Goal: Task Accomplishment & Management: Use online tool/utility

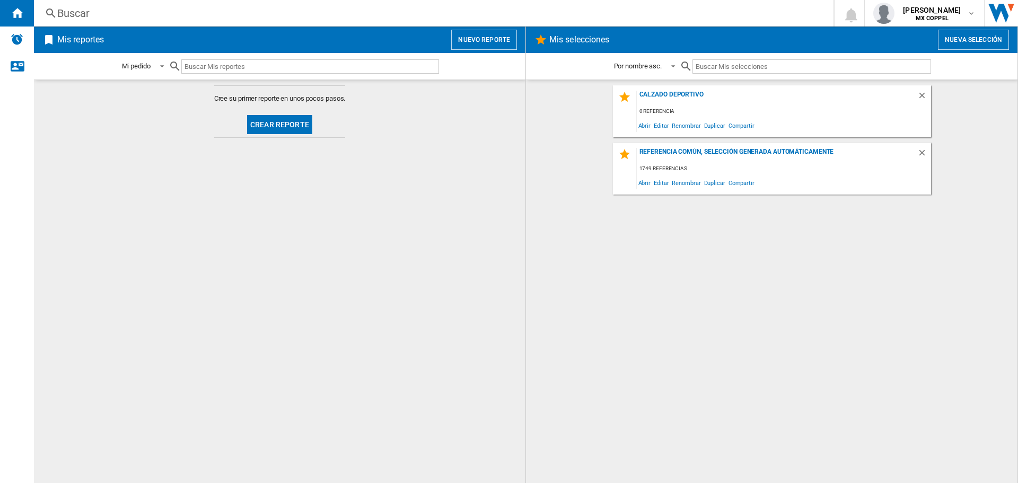
click at [505, 41] on button "Nuevo reporte" at bounding box center [484, 40] width 66 height 20
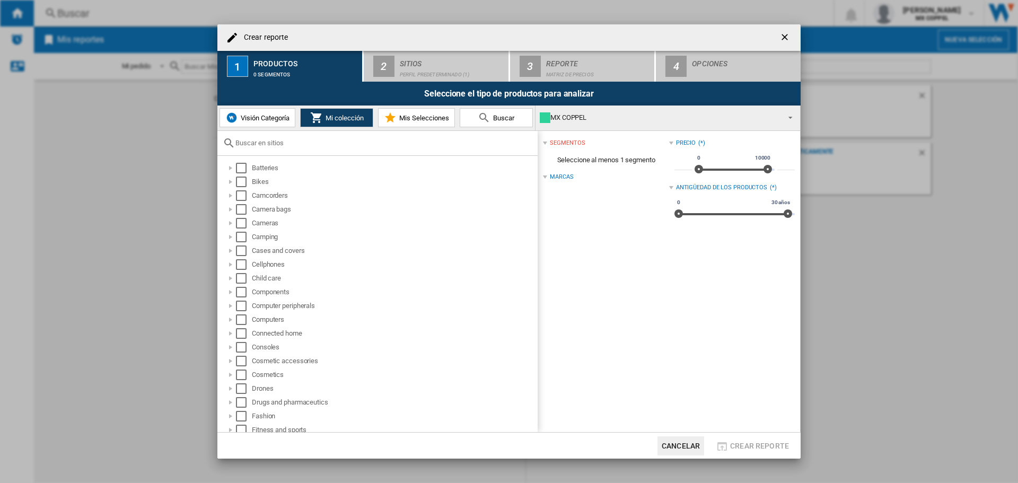
click at [301, 142] on input "text" at bounding box center [383, 143] width 297 height 8
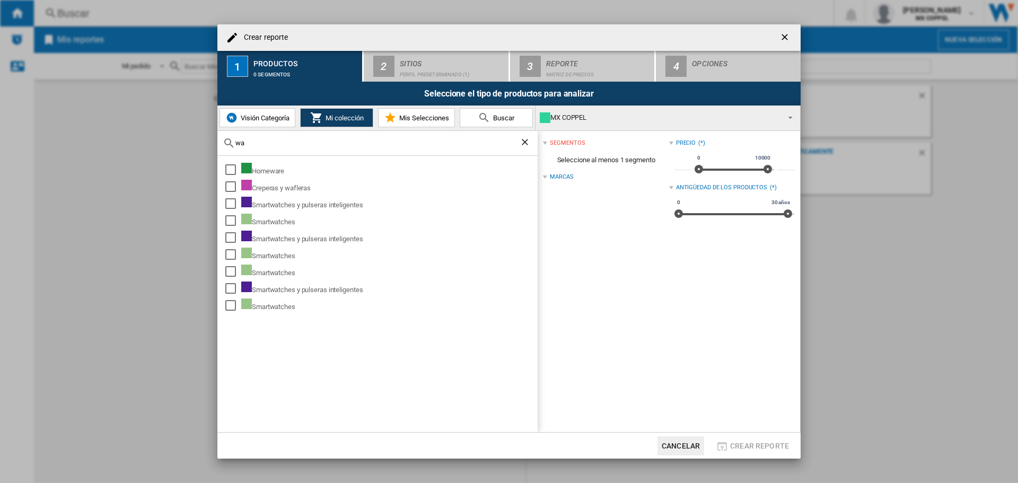
type input "w"
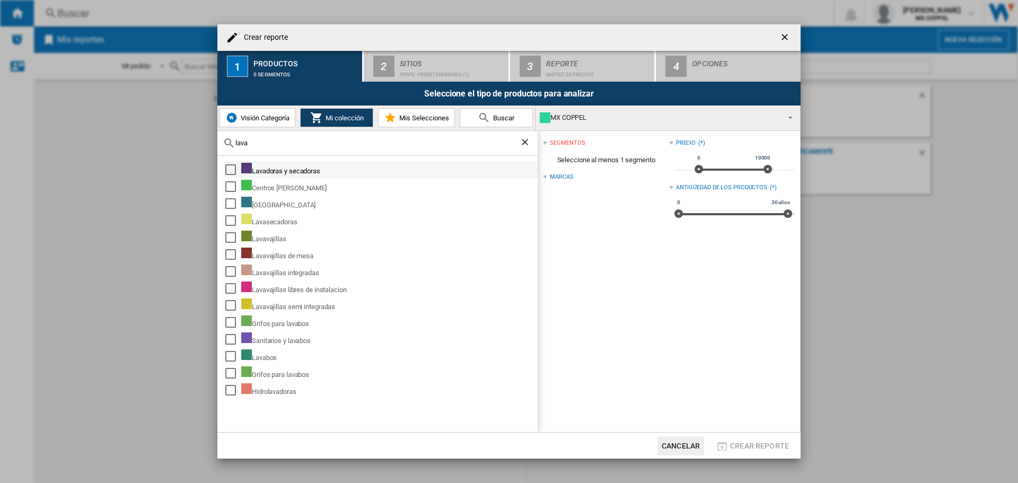
type input "lava"
click at [228, 171] on div "Select" at bounding box center [230, 169] width 11 height 11
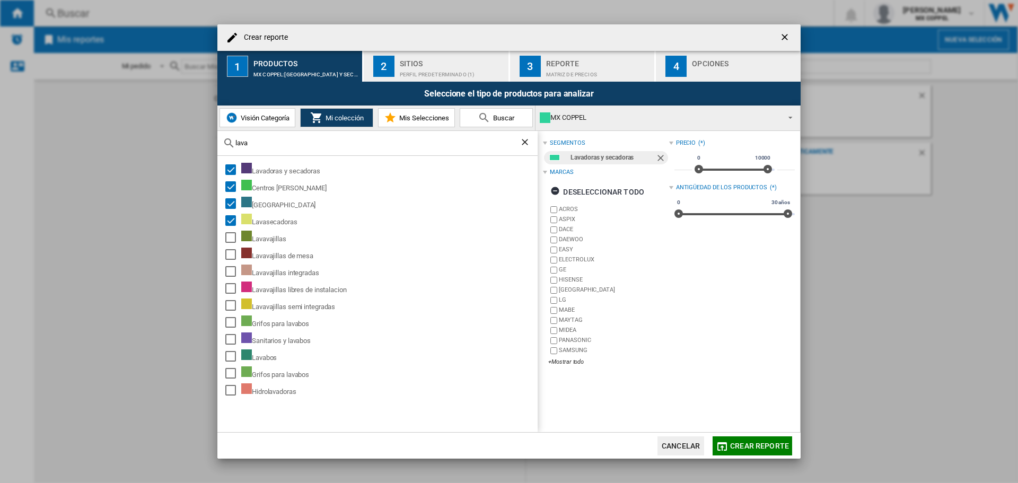
click at [421, 68] on div "Perfil predeterminado (1)" at bounding box center [452, 71] width 104 height 11
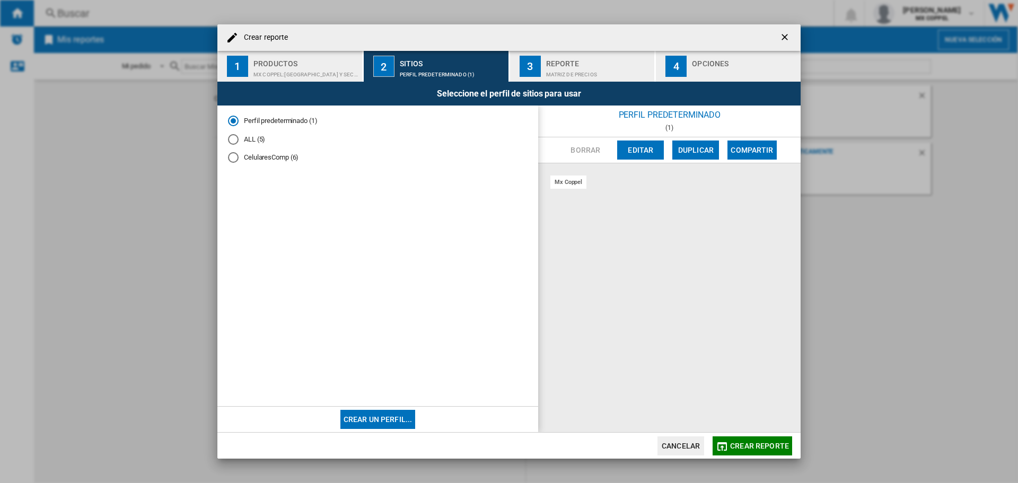
click at [261, 138] on md-radio-button "ALL (5)" at bounding box center [378, 139] width 300 height 10
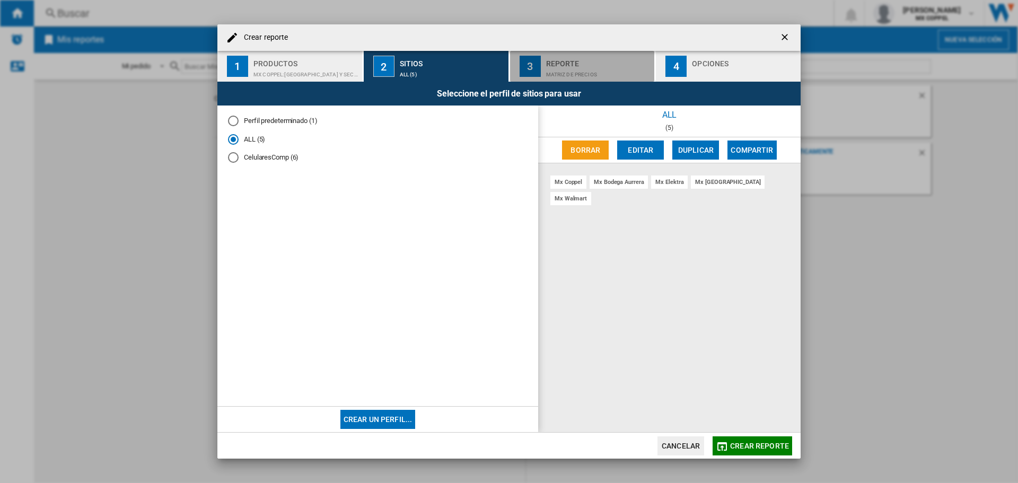
click at [573, 63] on div "Reporte" at bounding box center [598, 60] width 104 height 11
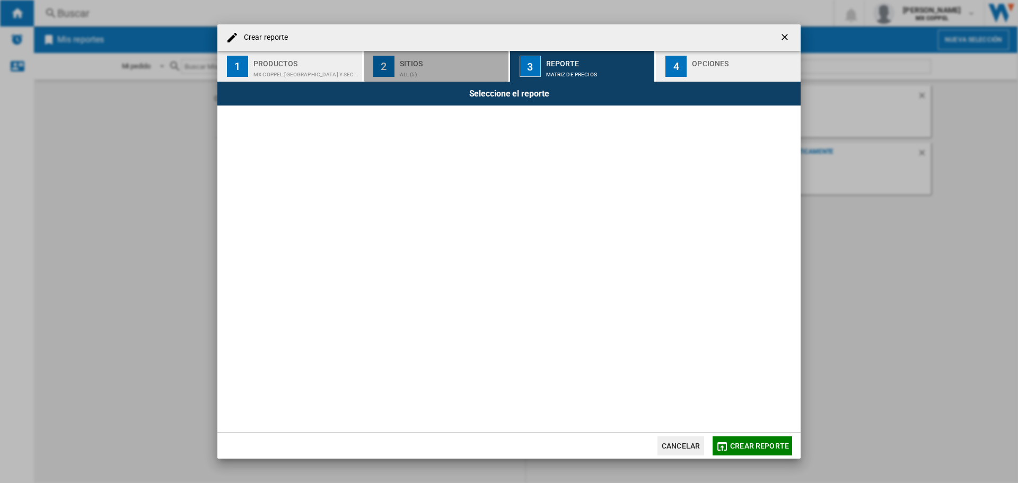
click at [480, 64] on div "Sitios" at bounding box center [452, 60] width 104 height 11
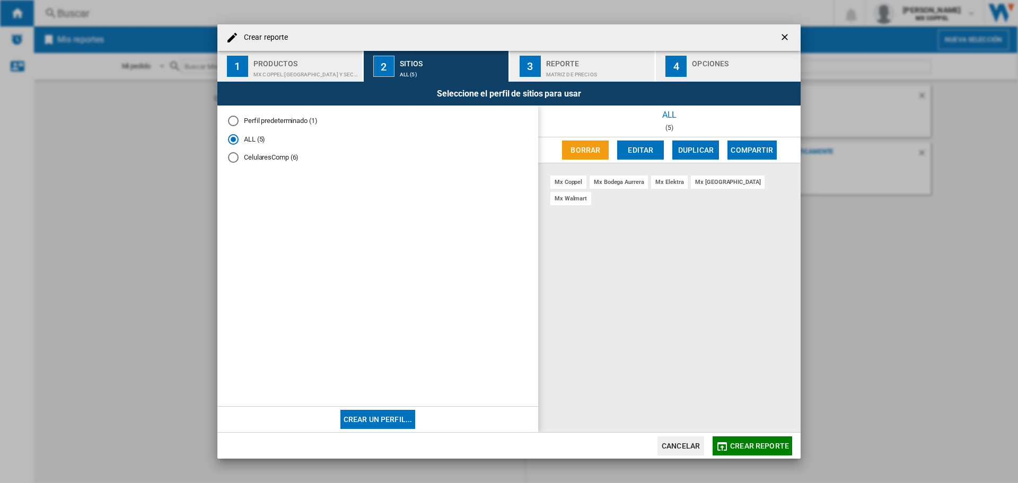
click at [751, 442] on span "Crear reporte" at bounding box center [759, 446] width 59 height 8
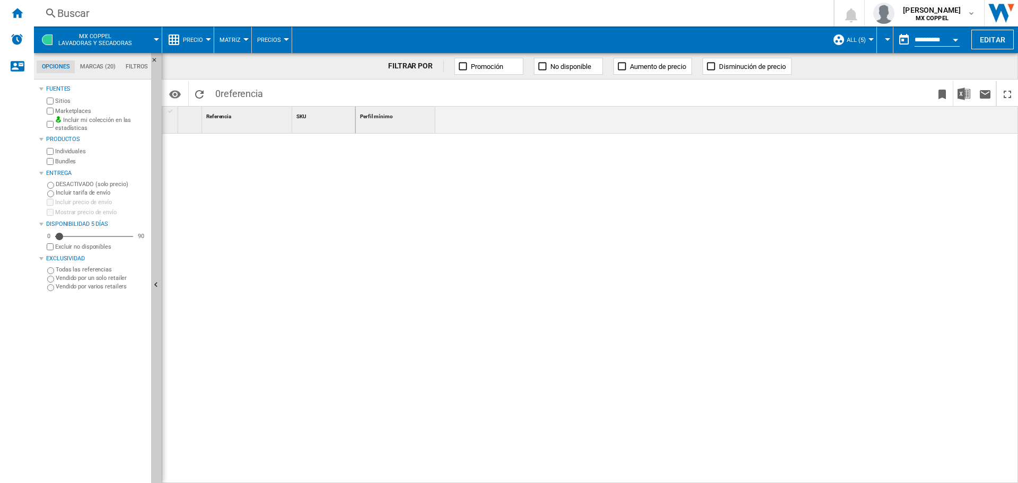
click at [57, 112] on label "Marketplaces" at bounding box center [101, 111] width 92 height 8
click at [200, 39] on span "Precio" at bounding box center [193, 40] width 20 height 7
click at [204, 42] on button "Precio" at bounding box center [195, 40] width 25 height 27
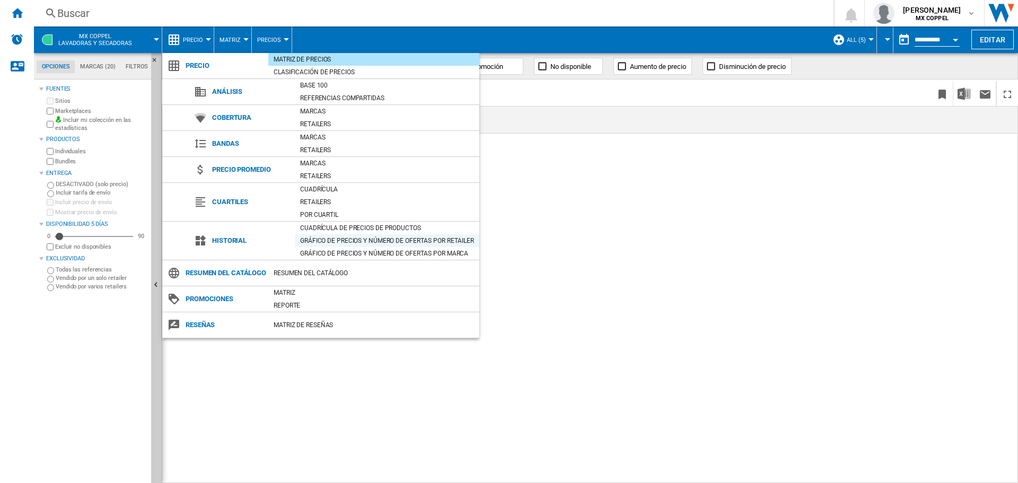
click at [347, 237] on div "Gráfico de precios y número de ofertas por retailer" at bounding box center [387, 240] width 185 height 11
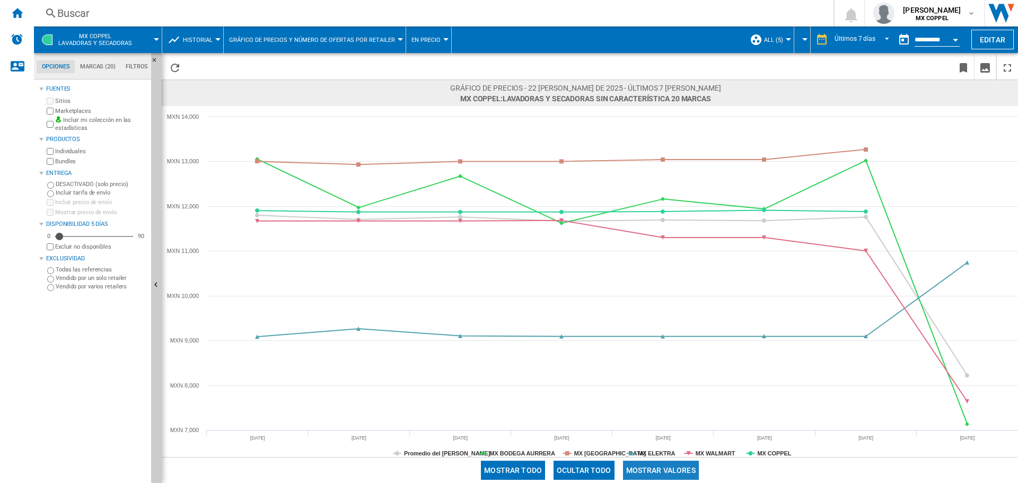
click at [662, 470] on button "Mostrar valores" at bounding box center [661, 470] width 76 height 19
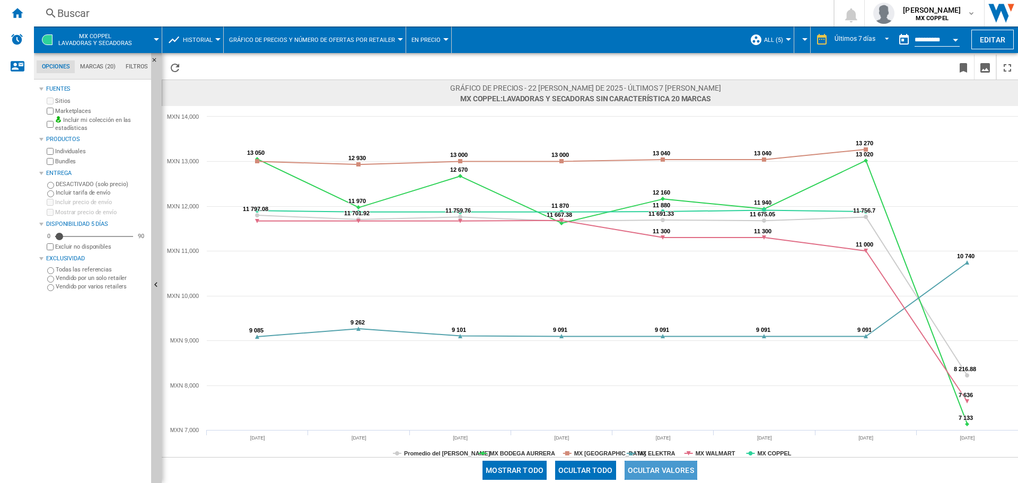
click at [662, 470] on button "Ocultar valores" at bounding box center [661, 470] width 73 height 19
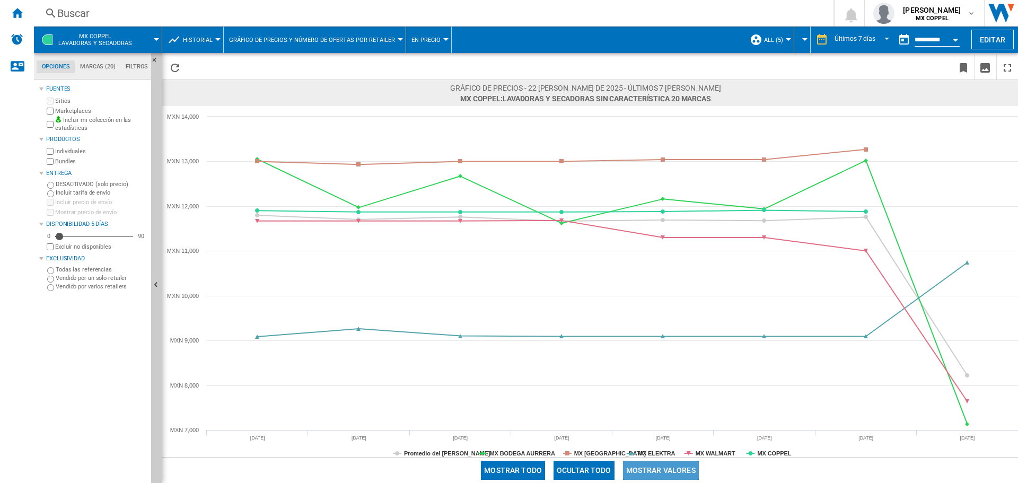
click at [662, 470] on button "Mostrar valores" at bounding box center [661, 470] width 76 height 19
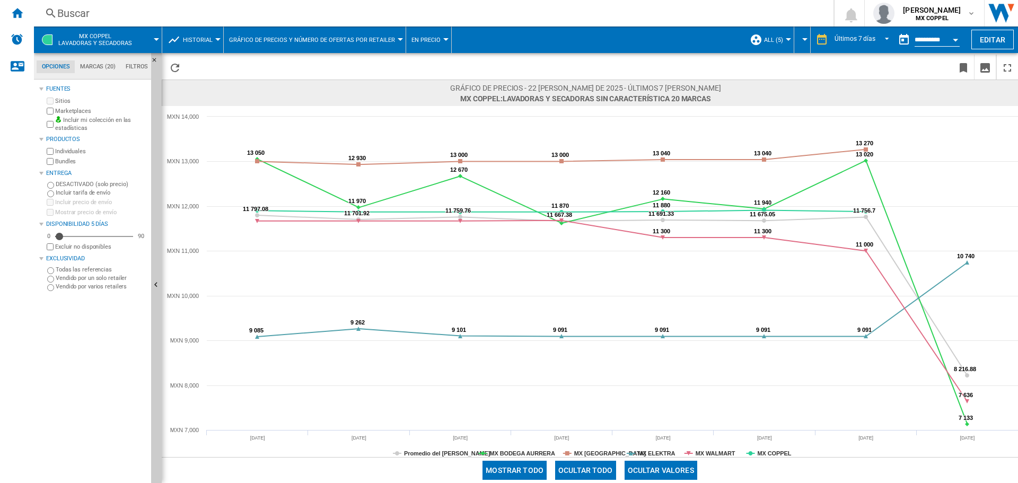
click at [662, 470] on button "Ocultar valores" at bounding box center [661, 470] width 73 height 19
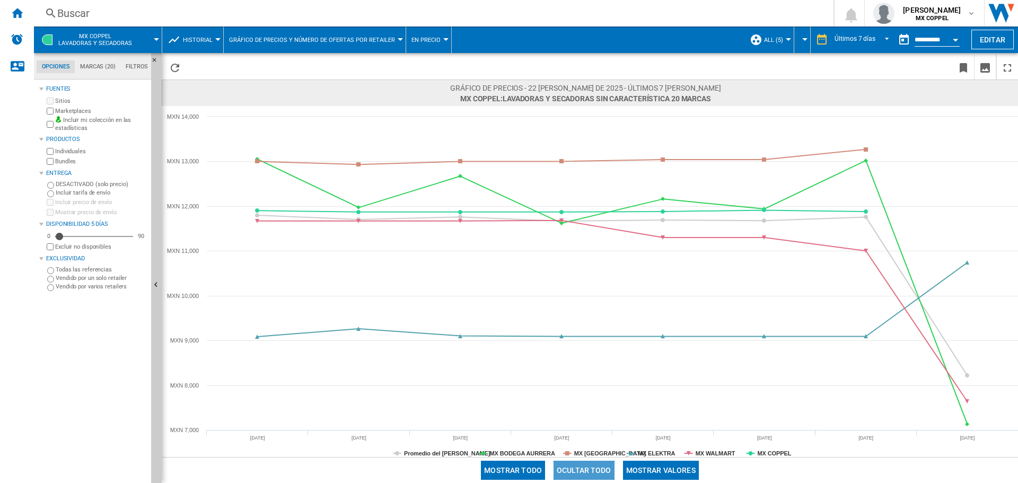
click at [596, 468] on button "Ocultar todo" at bounding box center [584, 470] width 61 height 19
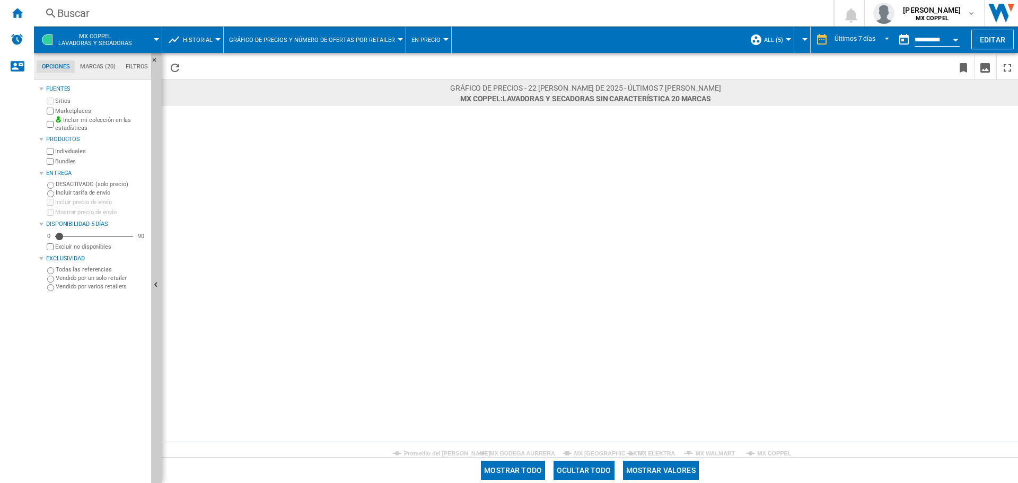
click at [596, 468] on button "Ocultar todo" at bounding box center [584, 470] width 61 height 19
click at [534, 467] on button "Mostrar todo" at bounding box center [513, 470] width 64 height 19
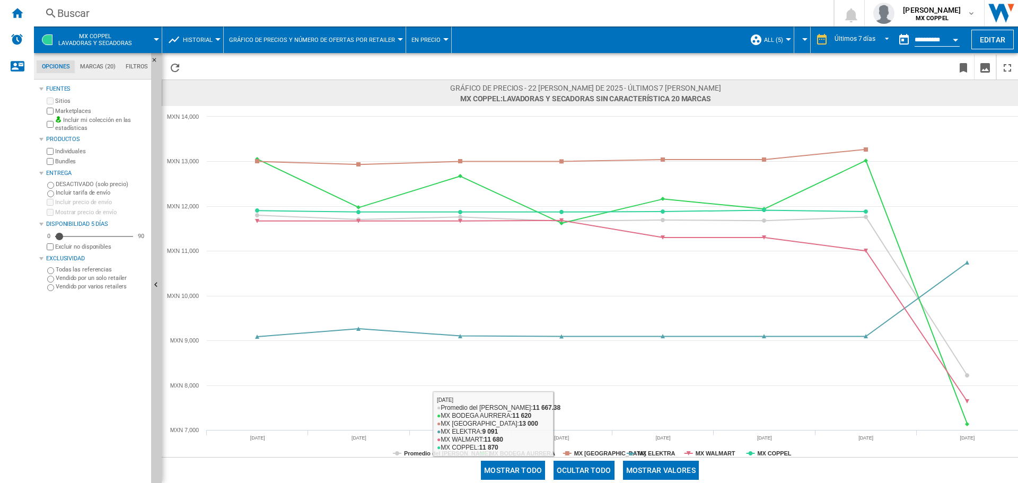
click at [651, 471] on button "Mostrar valores" at bounding box center [661, 470] width 76 height 19
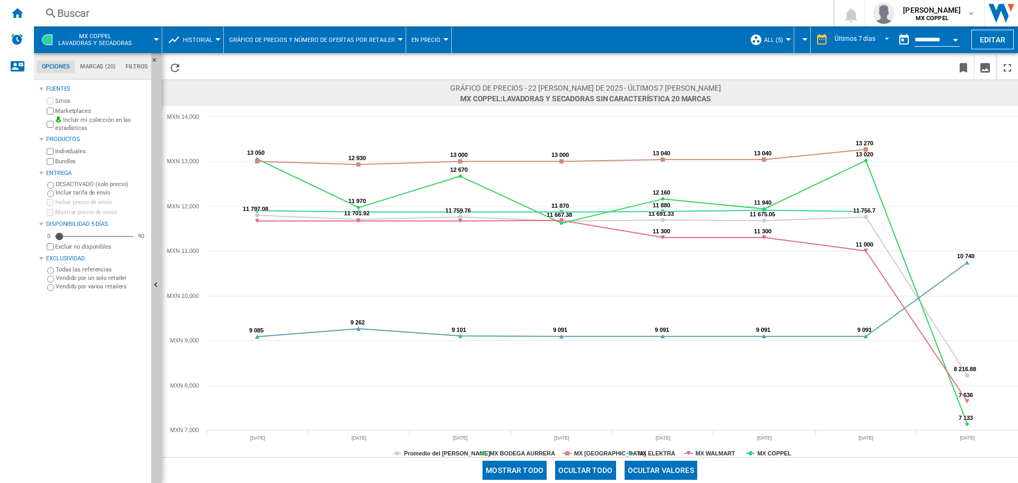
click at [155, 35] on span at bounding box center [152, 40] width 10 height 27
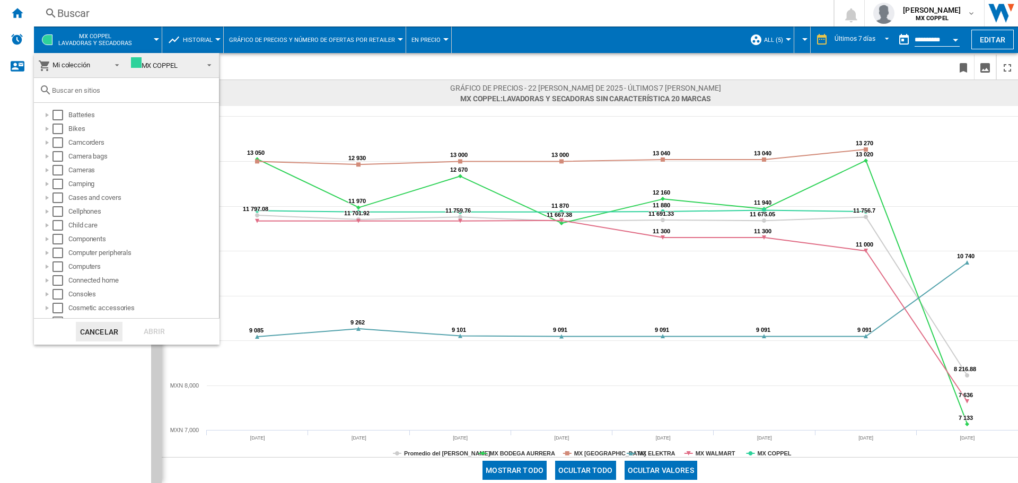
click at [201, 29] on md-backdrop at bounding box center [509, 241] width 1018 height 483
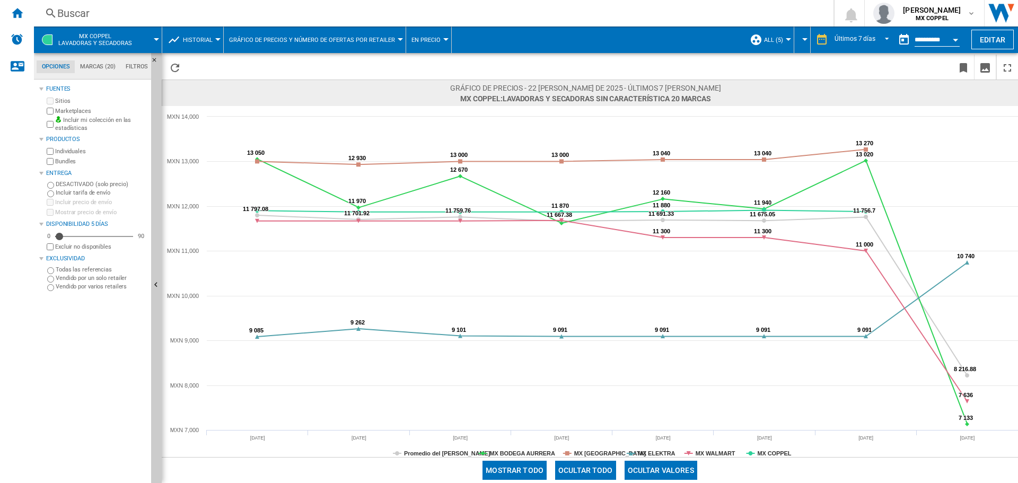
click at [205, 38] on span "Historial" at bounding box center [198, 40] width 30 height 7
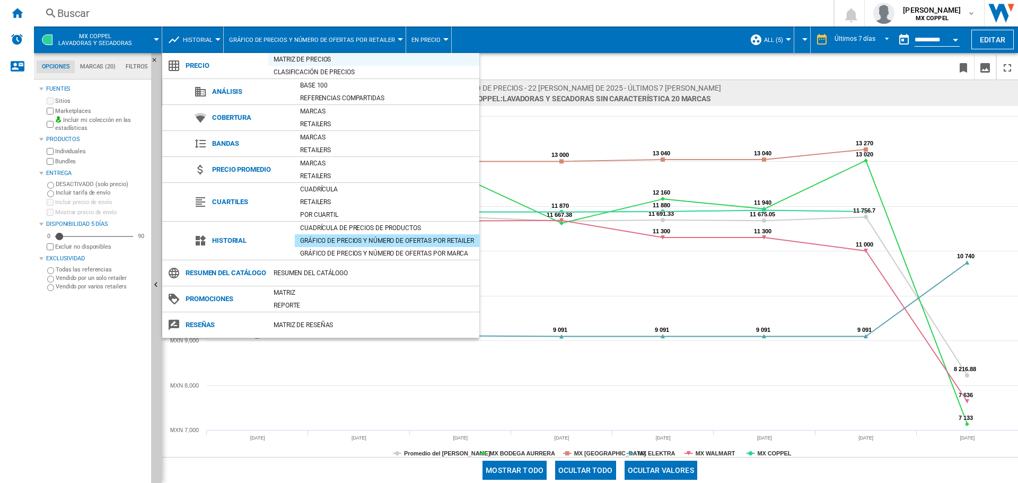
click at [319, 55] on div "Matriz de precios" at bounding box center [373, 59] width 211 height 11
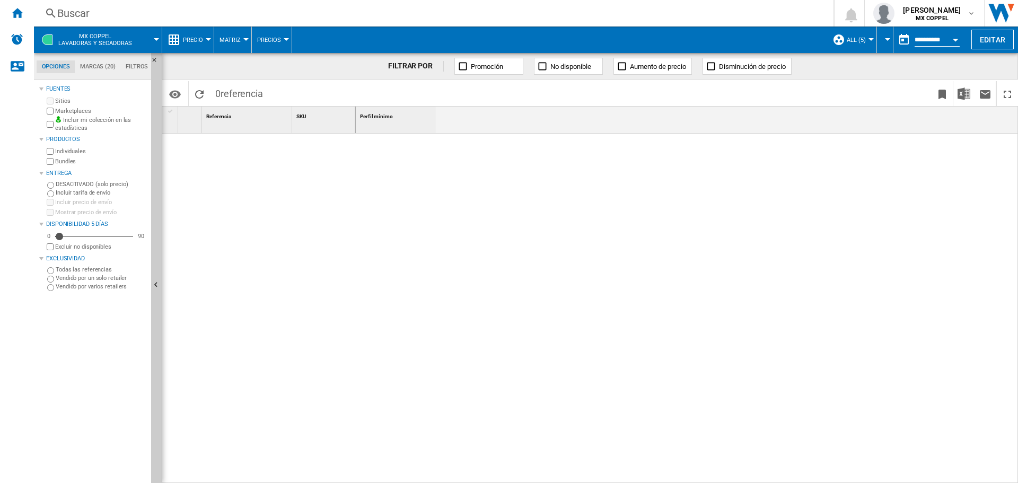
click at [927, 41] on input "**********" at bounding box center [937, 42] width 45 height 10
click at [958, 36] on button "Open calendar" at bounding box center [955, 38] width 19 height 19
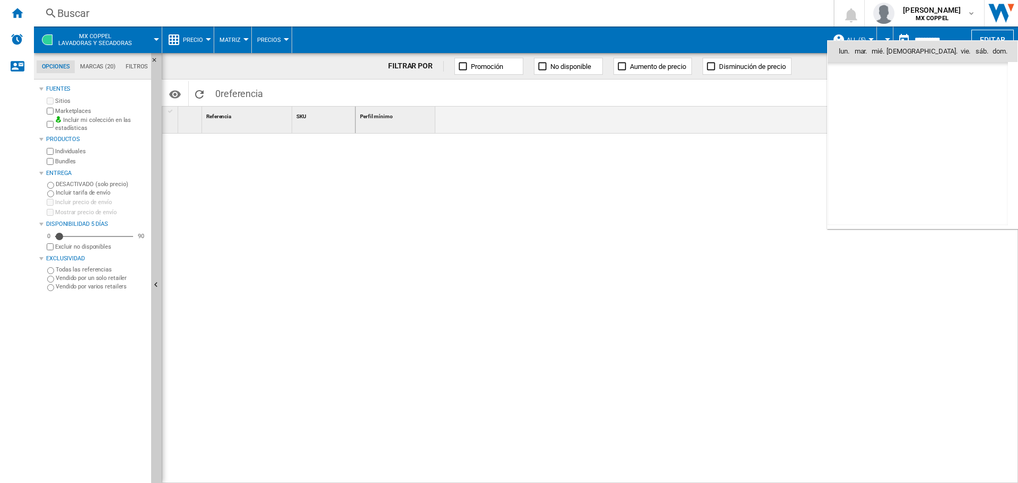
scroll to position [5060, 0]
click at [917, 136] on span "21" at bounding box center [917, 144] width 21 height 21
type input "**********"
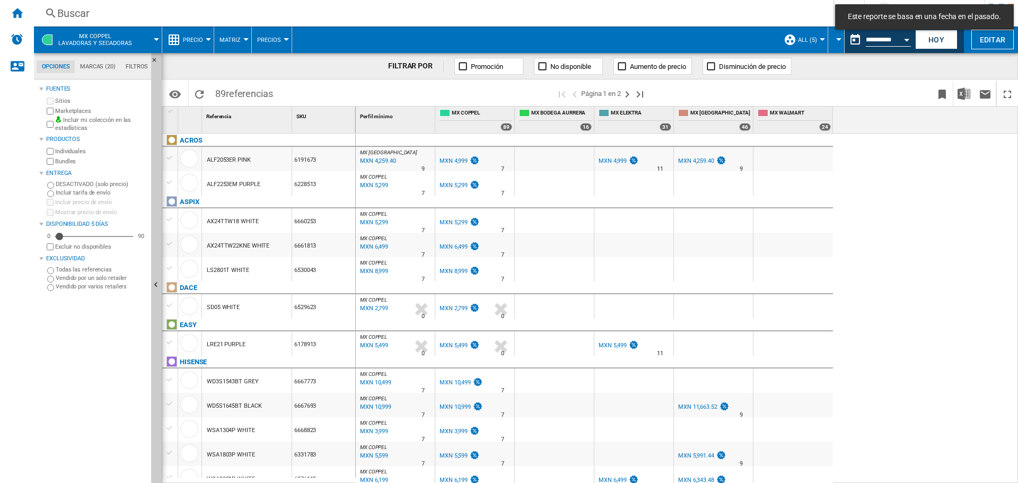
click at [339, 120] on div "SKU 1" at bounding box center [324, 115] width 61 height 16
click at [305, 120] on div "SKU 1" at bounding box center [324, 115] width 61 height 16
click at [331, 112] on div "SKU 1" at bounding box center [324, 115] width 61 height 16
click at [295, 115] on div "SKU 1" at bounding box center [324, 115] width 61 height 16
